Goal: Book appointment/travel/reservation

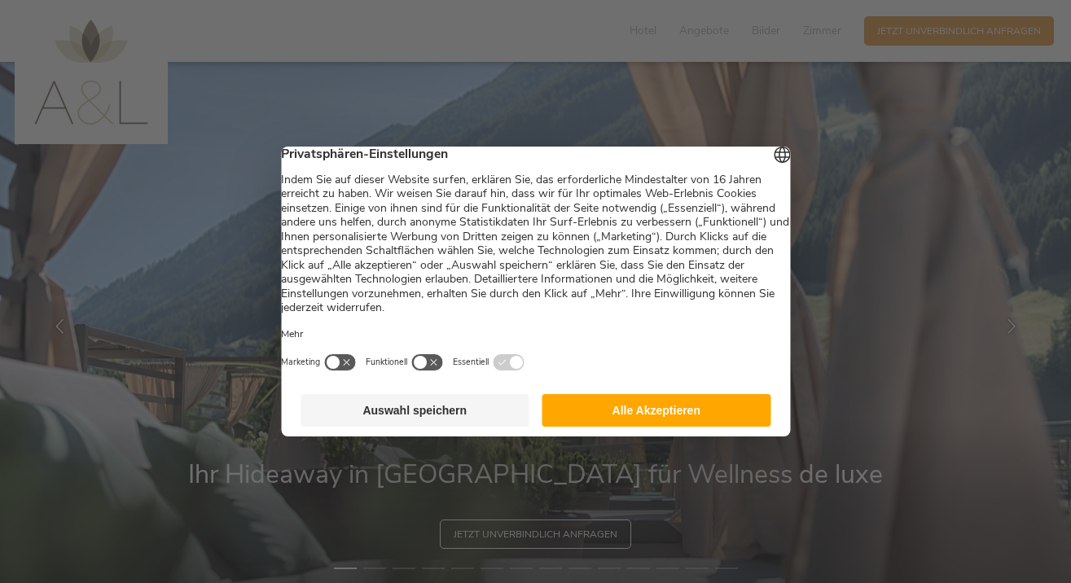
click at [640, 423] on button "Alle Akzeptieren" at bounding box center [656, 410] width 229 height 33
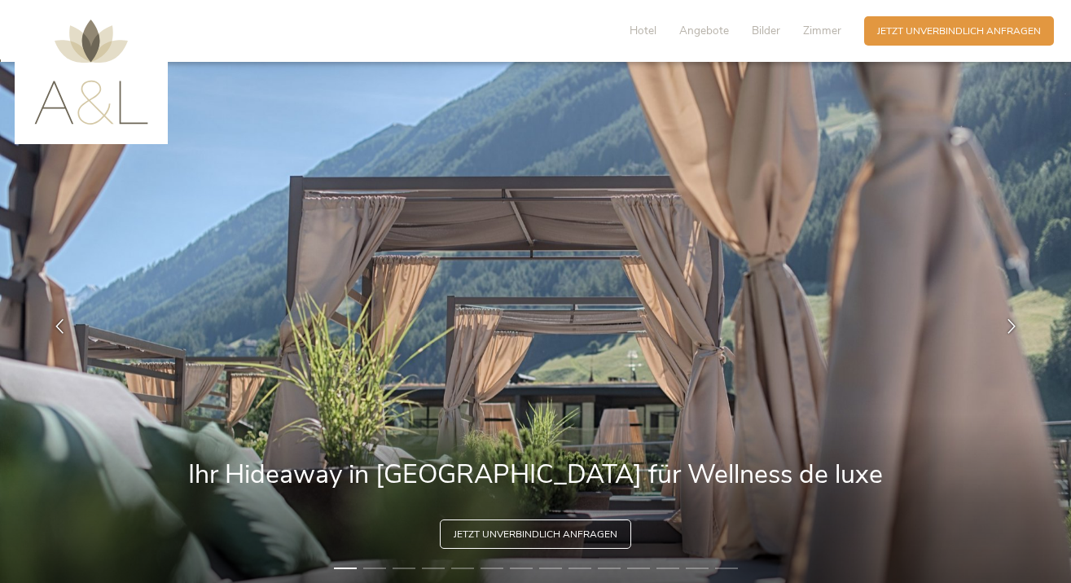
scroll to position [25, 0]
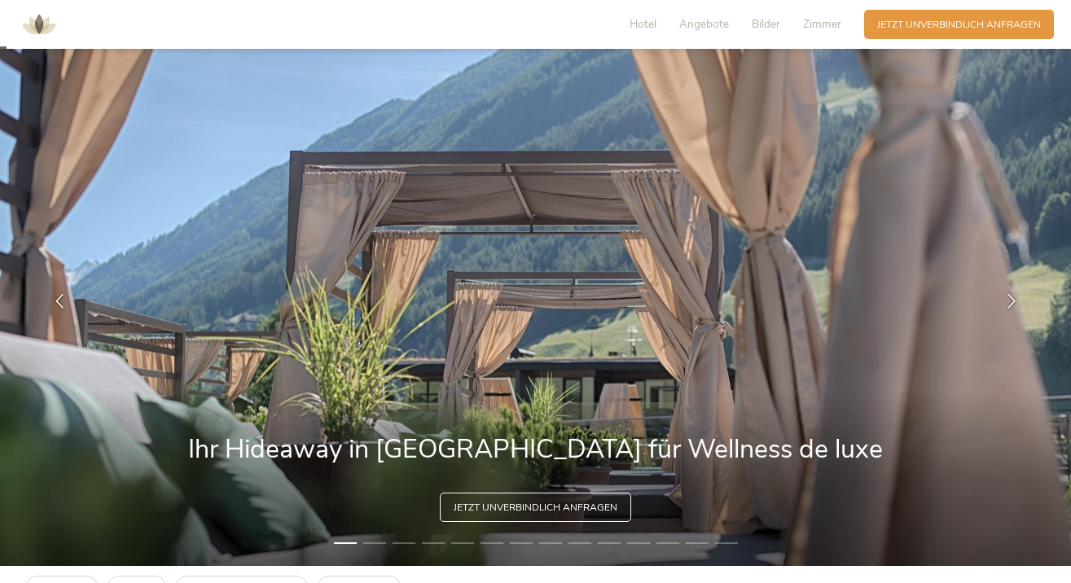
click at [603, 519] on div "Jetzt unverbindlich anfragen" at bounding box center [535, 507] width 191 height 29
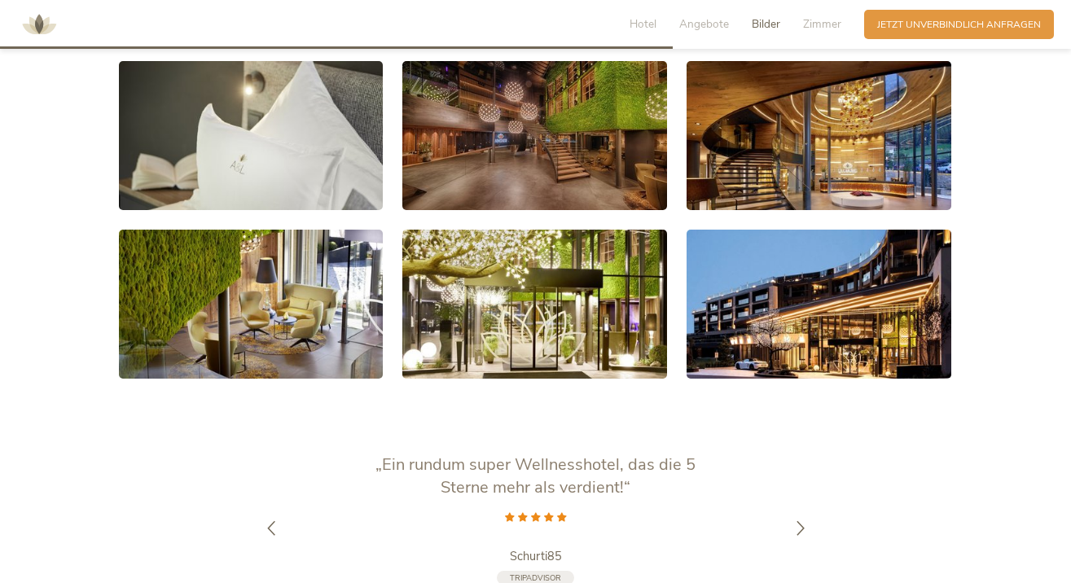
scroll to position [2606, 0]
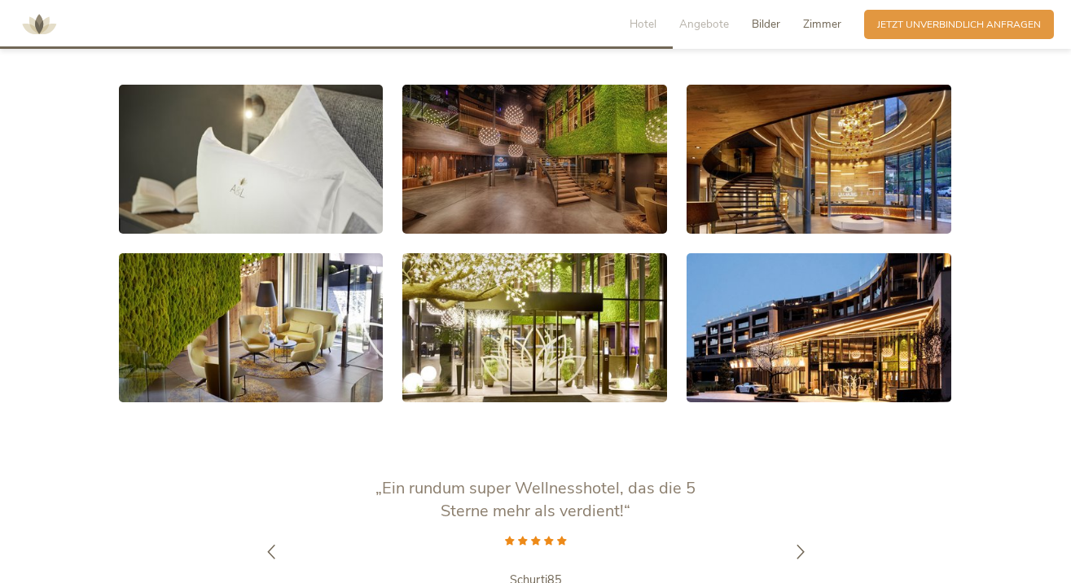
click at [823, 28] on span "Zimmer" at bounding box center [822, 23] width 38 height 15
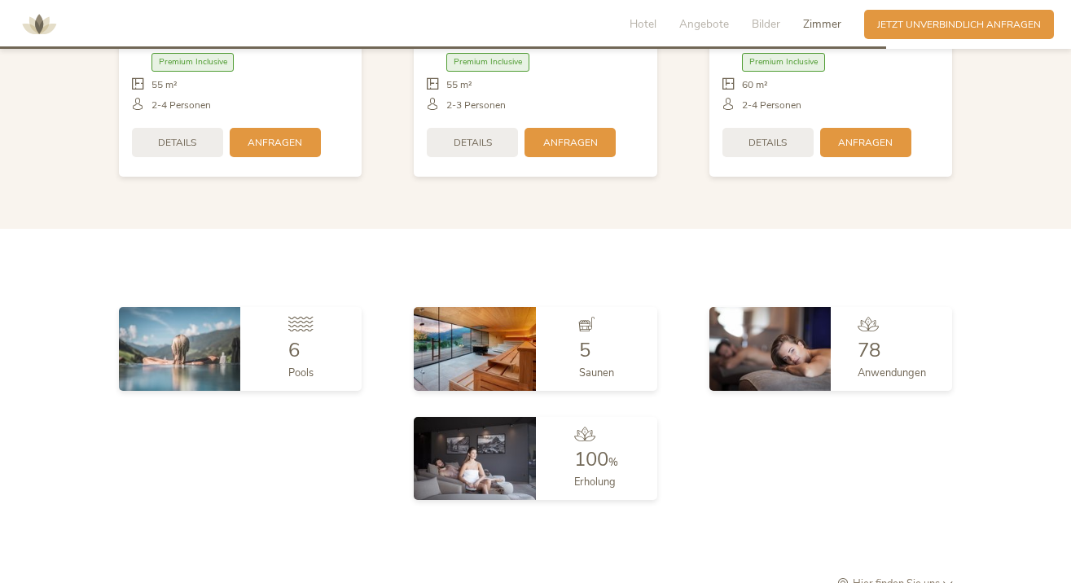
scroll to position [3552, 0]
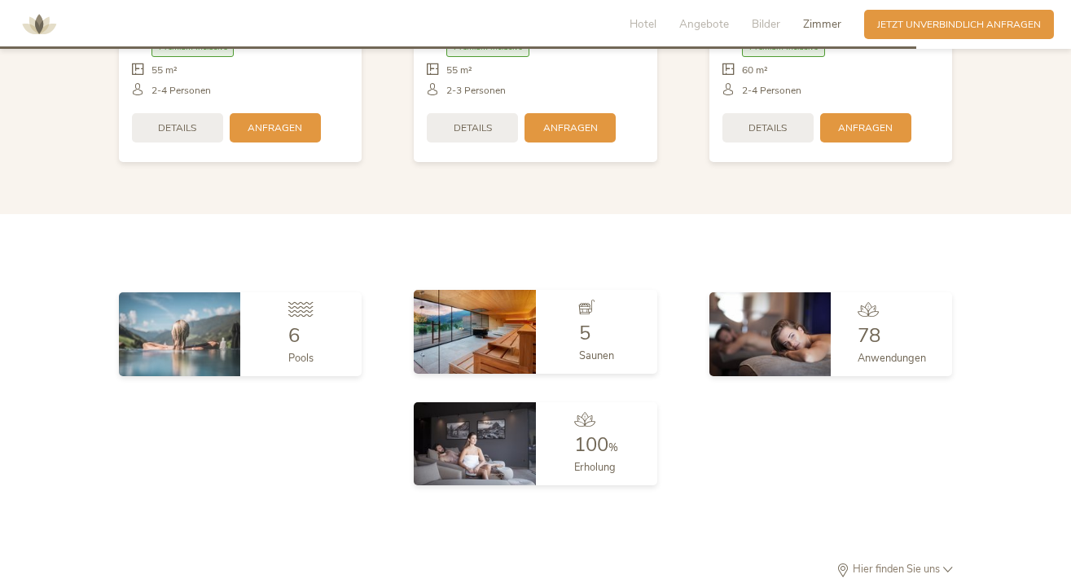
click at [558, 345] on div "5 Saunen" at bounding box center [596, 331] width 121 height 83
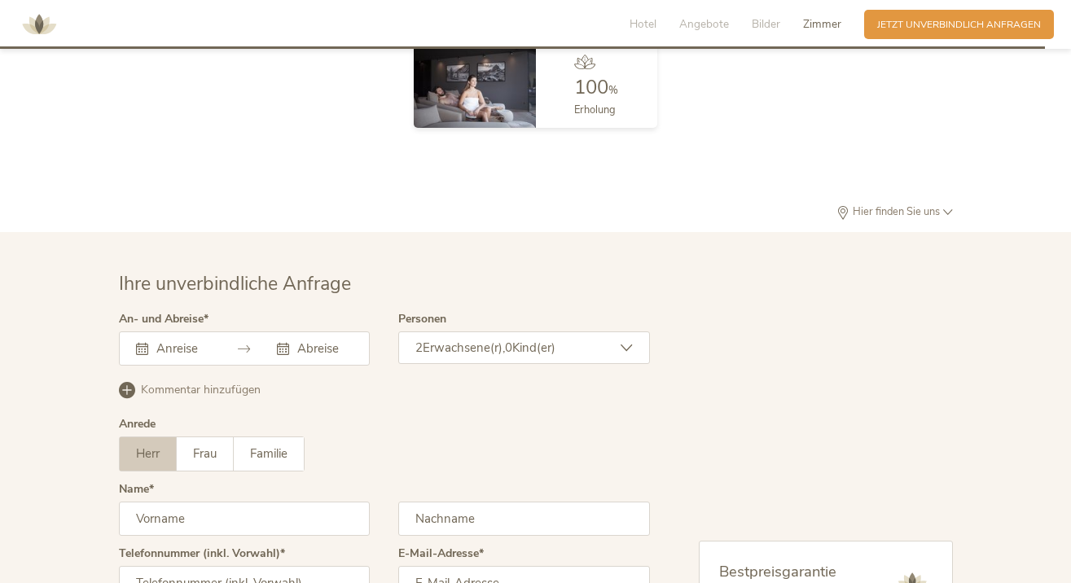
scroll to position [4048, 0]
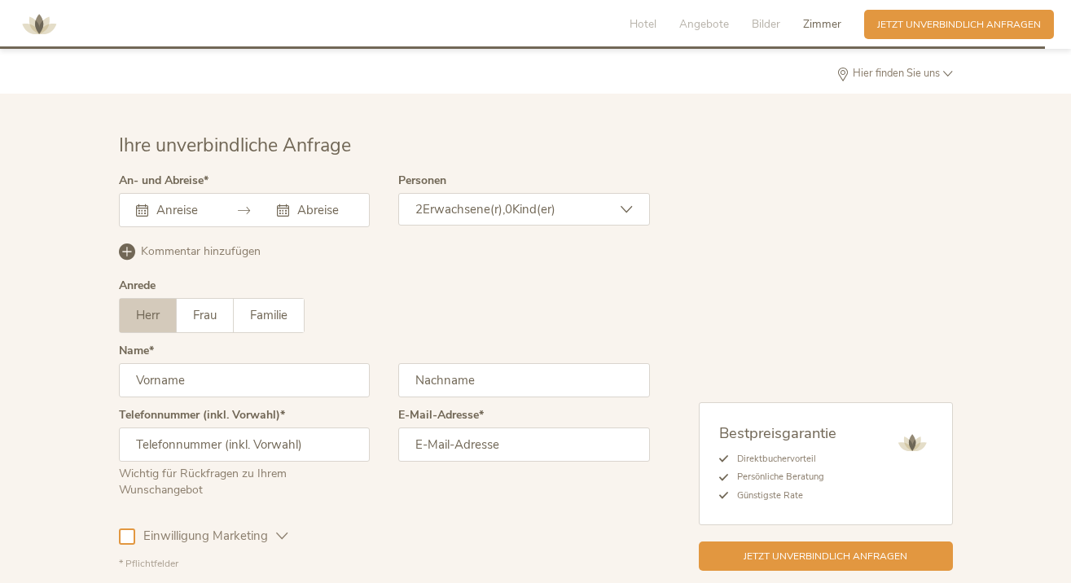
click at [232, 199] on div at bounding box center [245, 210] width 252 height 34
click at [160, 193] on div at bounding box center [245, 210] width 252 height 34
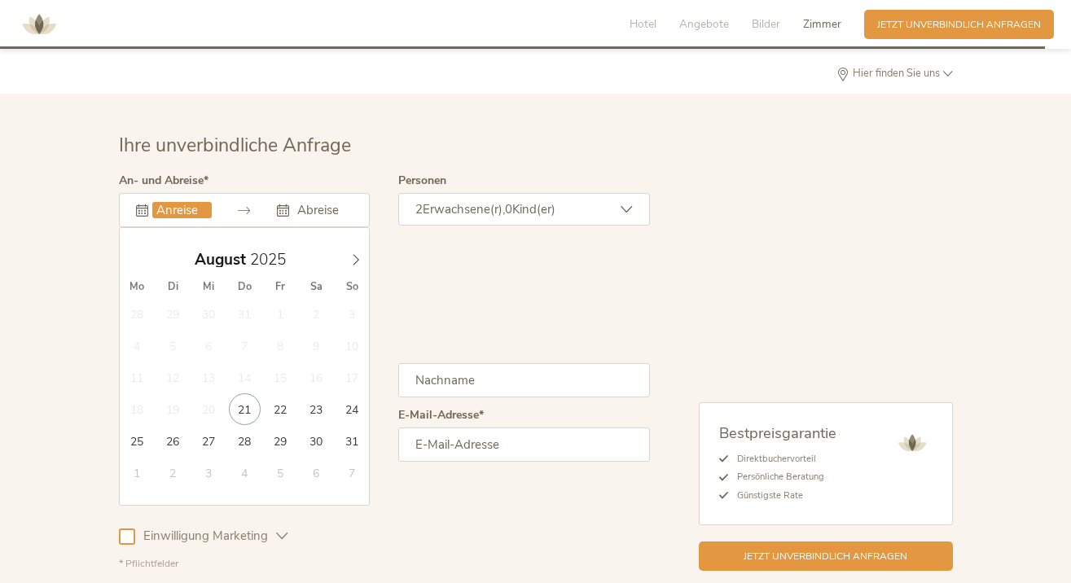
click at [166, 202] on input "text" at bounding box center [181, 210] width 59 height 16
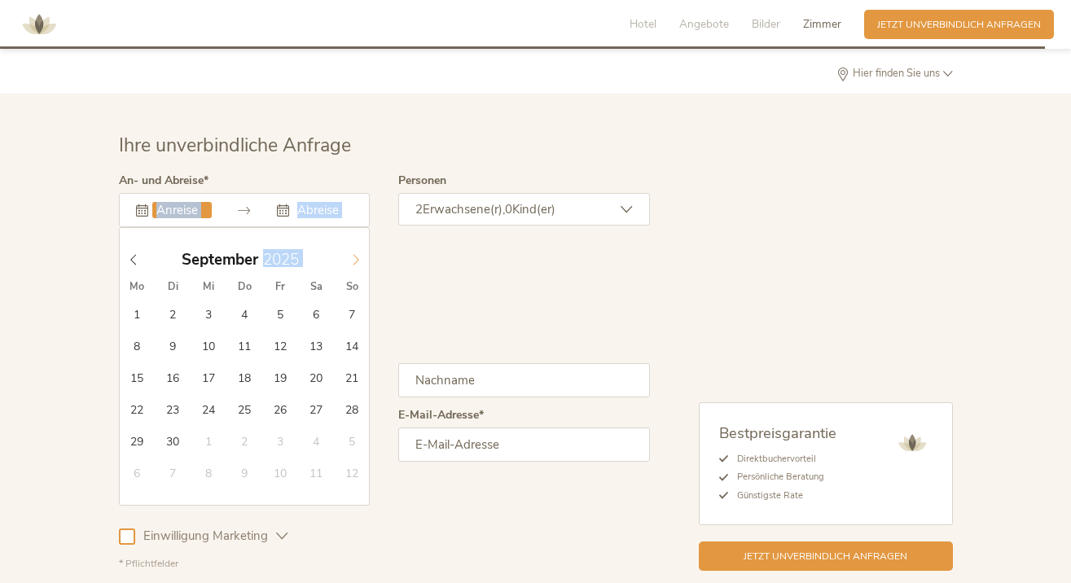
click at [352, 254] on icon at bounding box center [355, 259] width 11 height 11
type input "[DATE]"
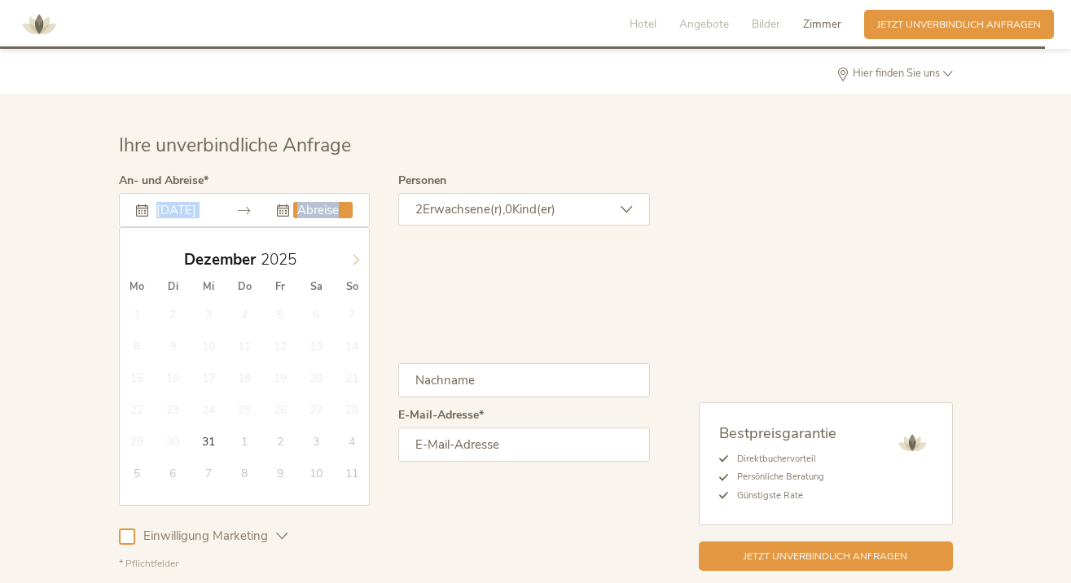
type input "2026"
click at [353, 244] on span at bounding box center [356, 255] width 28 height 23
type input "[DATE]"
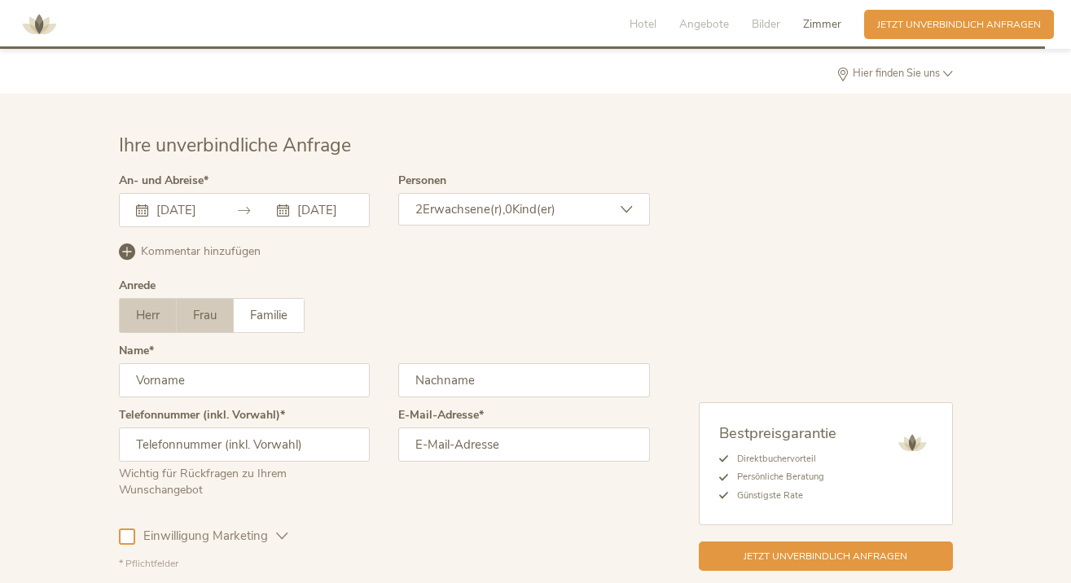
click at [192, 309] on label "Frau" at bounding box center [205, 315] width 57 height 33
type input "lo"
type input "Lorena"
type input "Ruetz"
type input "[EMAIL_ADDRESS][DOMAIN_NAME]"
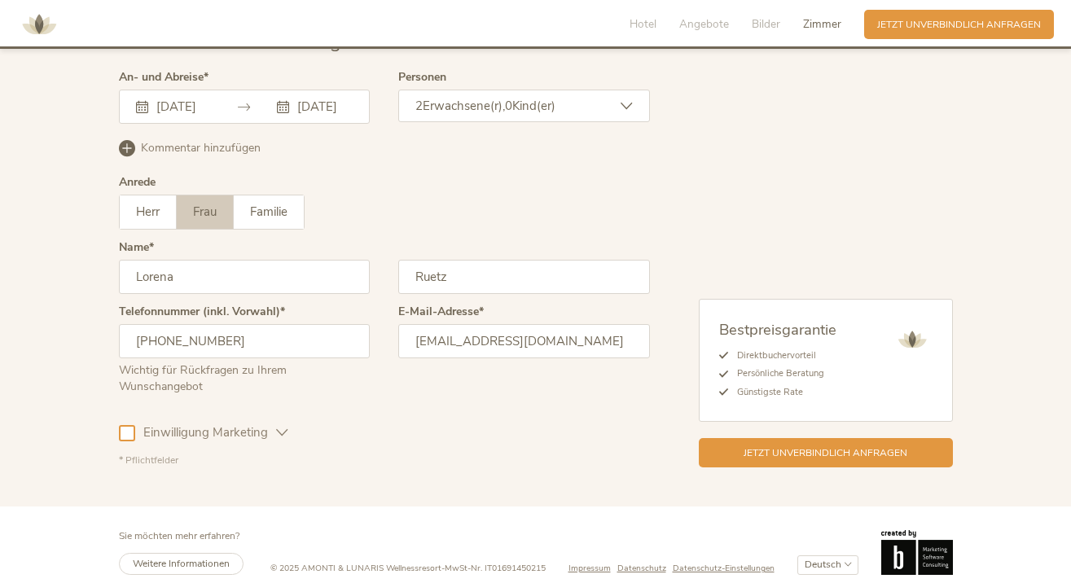
scroll to position [4150, 0]
type input "[PHONE_NUMBER]"
click at [125, 426] on div at bounding box center [127, 434] width 16 height 16
click at [276, 427] on icon at bounding box center [282, 433] width 12 height 12
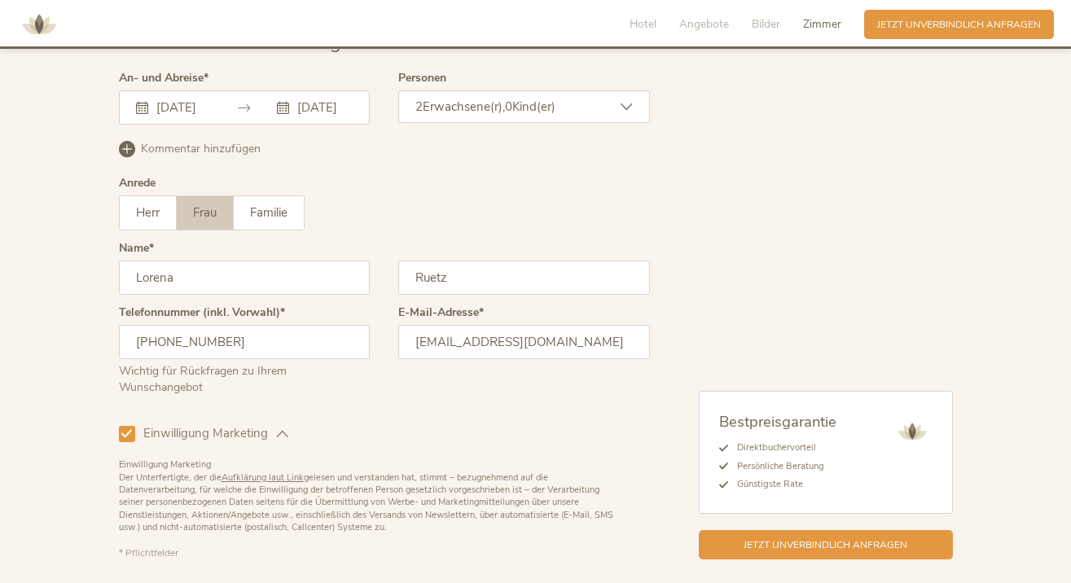
click at [125, 428] on icon at bounding box center [126, 433] width 11 height 11
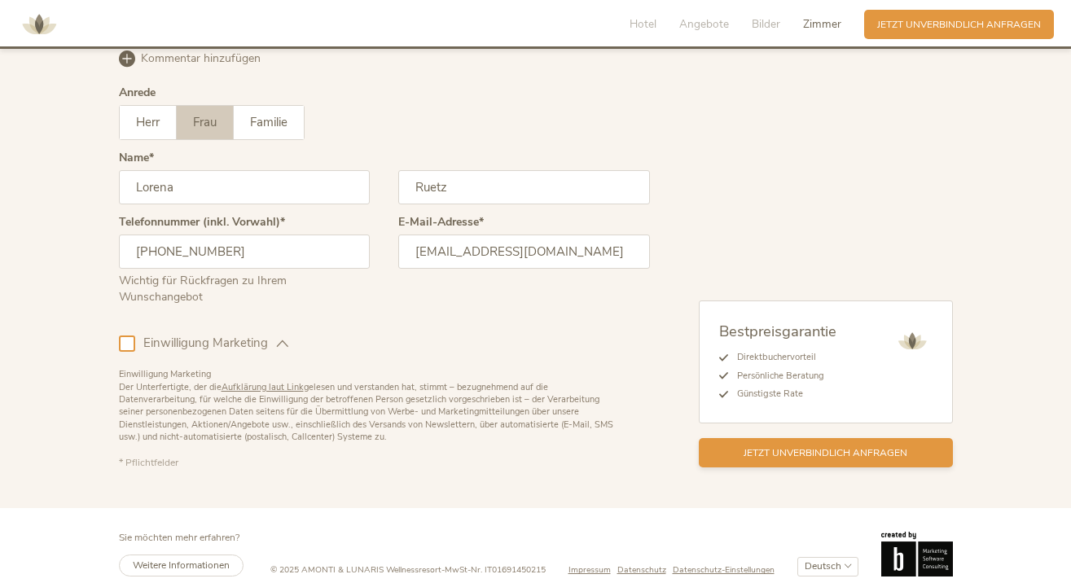
scroll to position [4240, 0]
click at [731, 440] on div "Jetzt unverbindlich anfragen" at bounding box center [826, 453] width 254 height 29
